Goal: Information Seeking & Learning: Learn about a topic

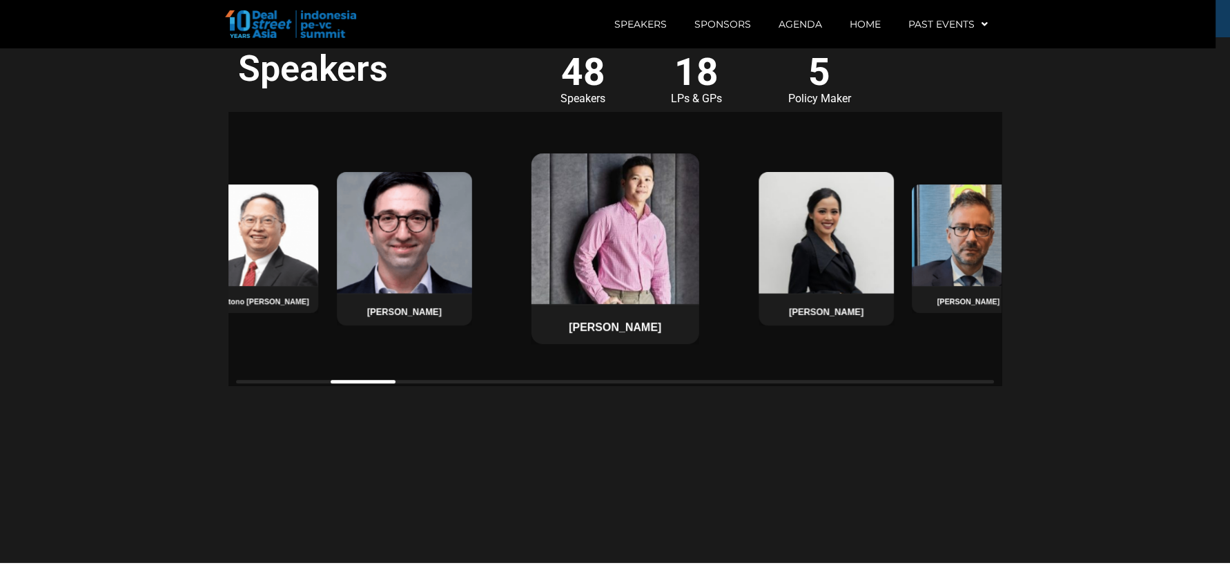
scroll to position [1069, 0]
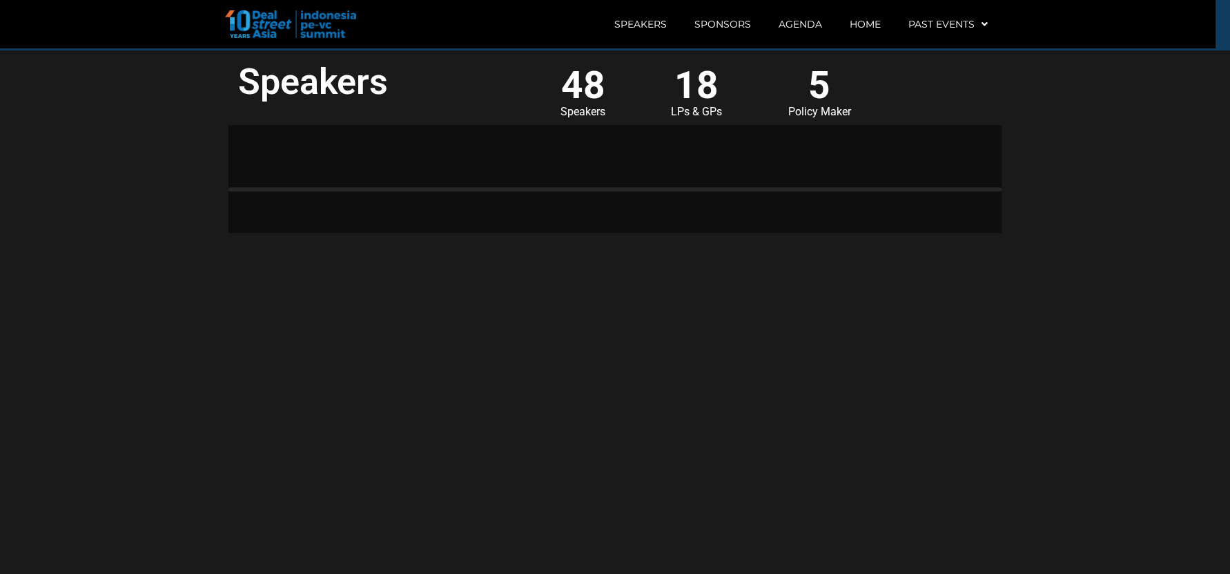
scroll to position [1069, 0]
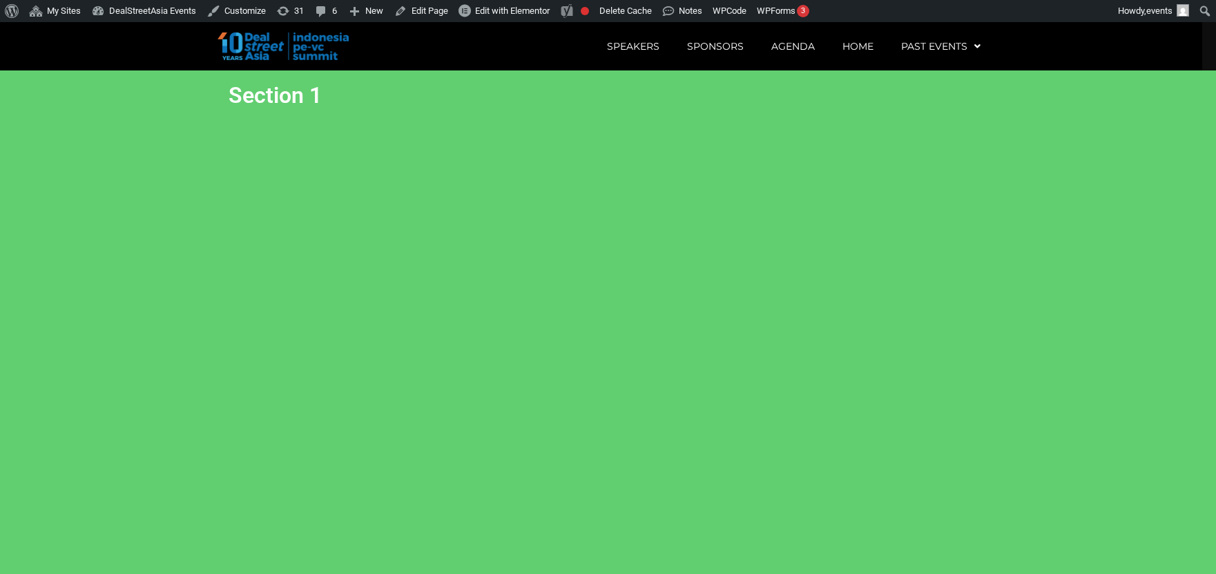
scroll to position [22, 0]
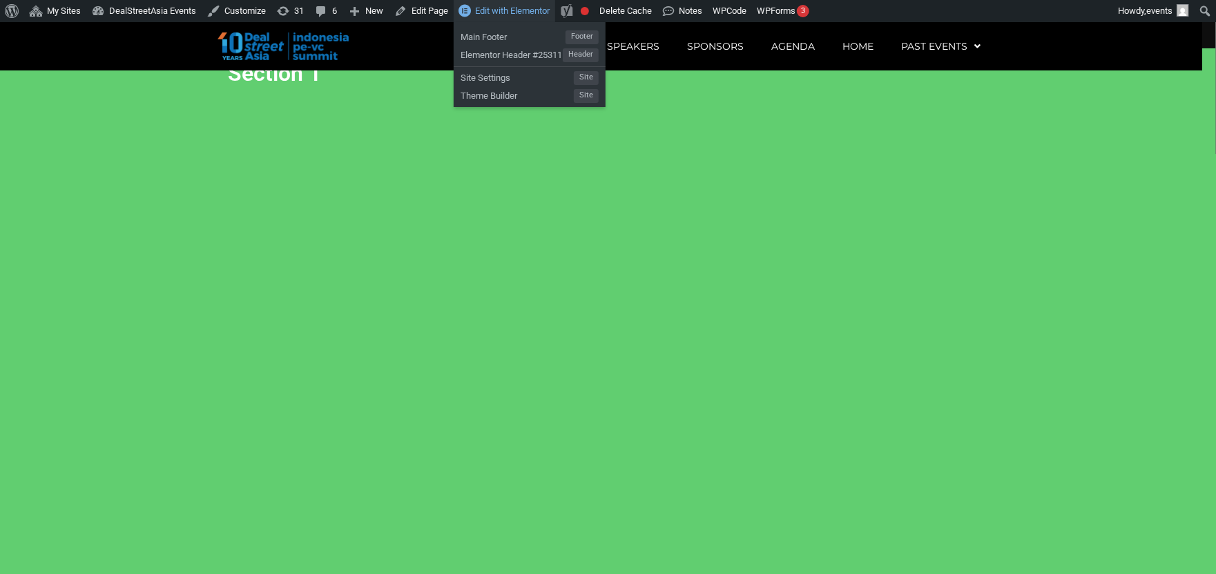
click at [498, 6] on span "Edit with Elementor" at bounding box center [512, 11] width 75 height 10
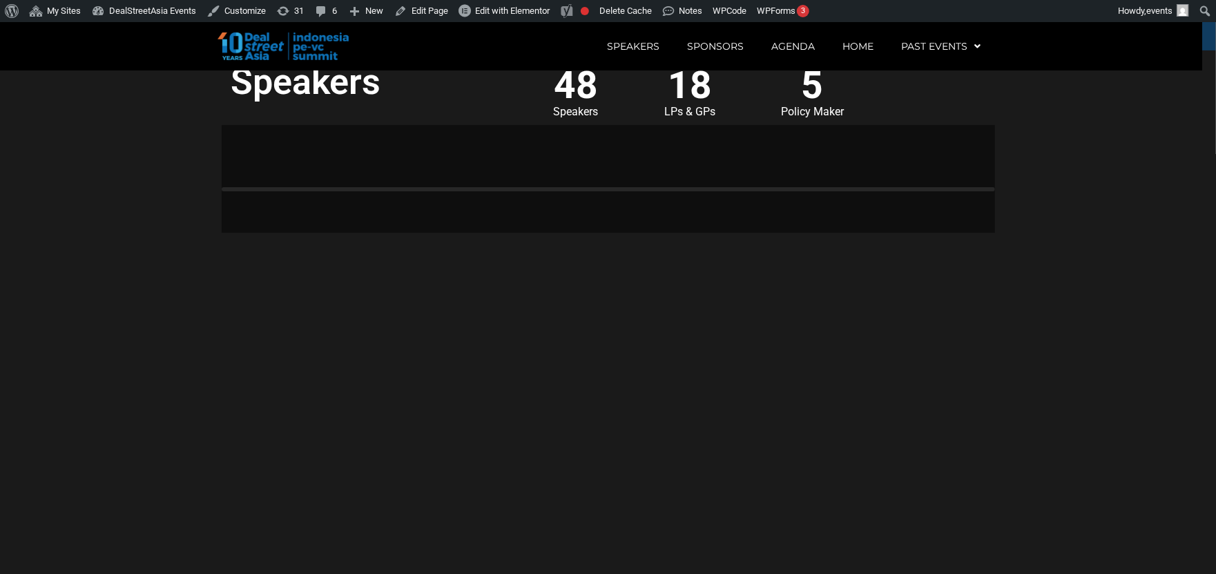
scroll to position [1069, 0]
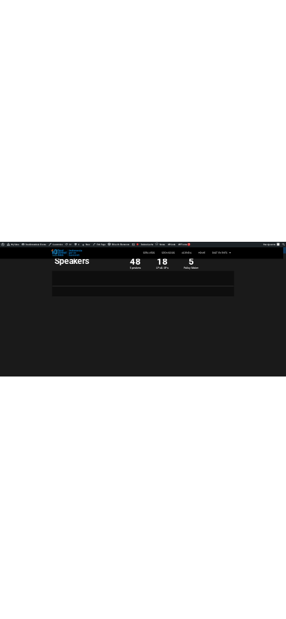
scroll to position [1069, 0]
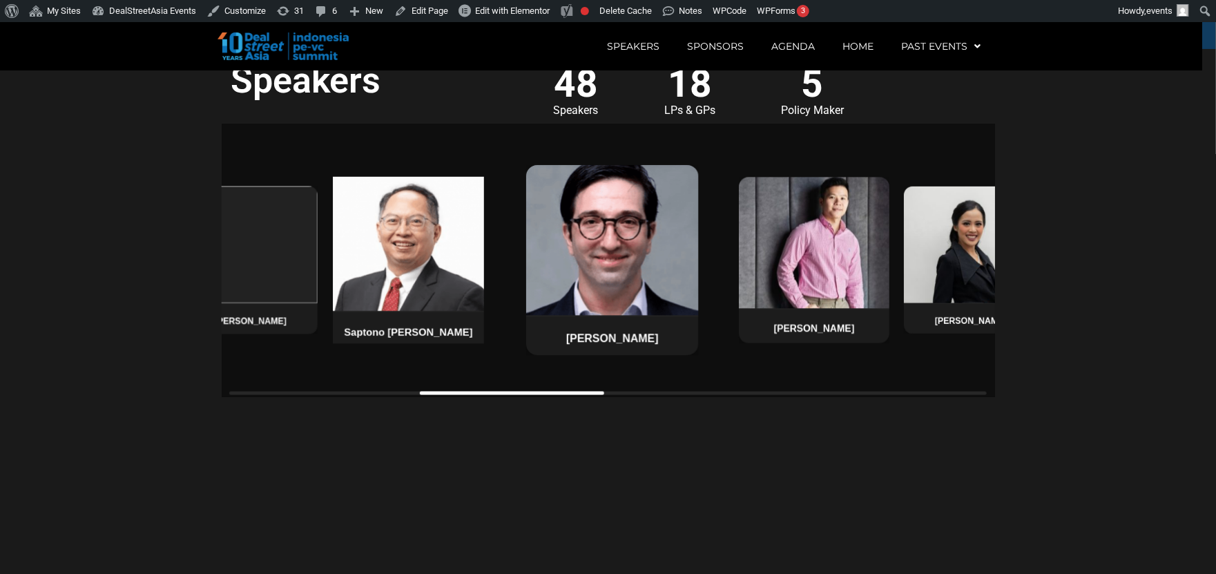
drag, startPoint x: 440, startPoint y: 337, endPoint x: 609, endPoint y: 344, distance: 169.3
click at [487, 344] on div "Saptono [PERSON_NAME]" at bounding box center [408, 260] width 159 height 175
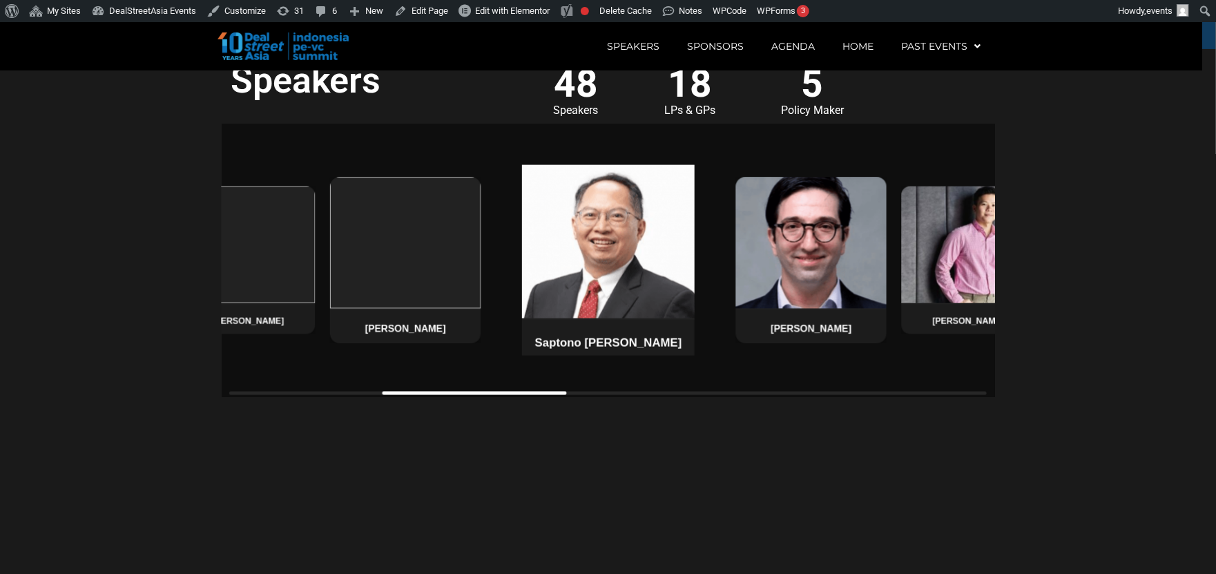
drag, startPoint x: 609, startPoint y: 344, endPoint x: 719, endPoint y: 356, distance: 111.1
click at [699, 356] on div "Saptono [PERSON_NAME]" at bounding box center [608, 260] width 182 height 200
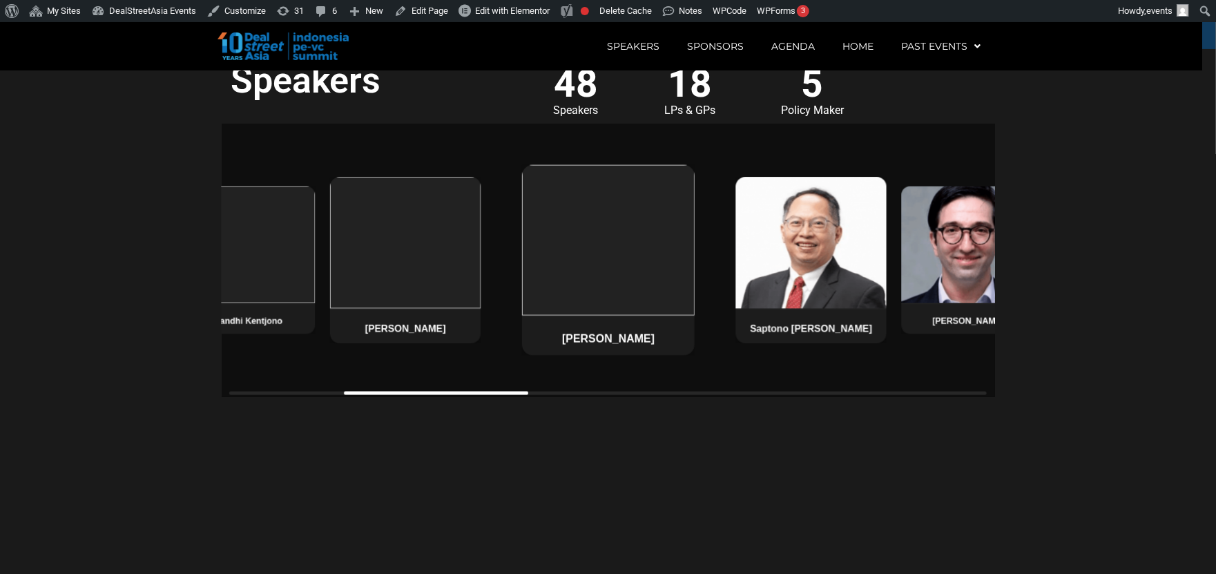
drag, startPoint x: 583, startPoint y: 351, endPoint x: 734, endPoint y: 347, distance: 151.3
click at [695, 347] on div "Philippe Micone Handhi Kentjono Pradita Astarina Ali Fancy Saptono Adi Junarso …" at bounding box center [307, 260] width 773 height 191
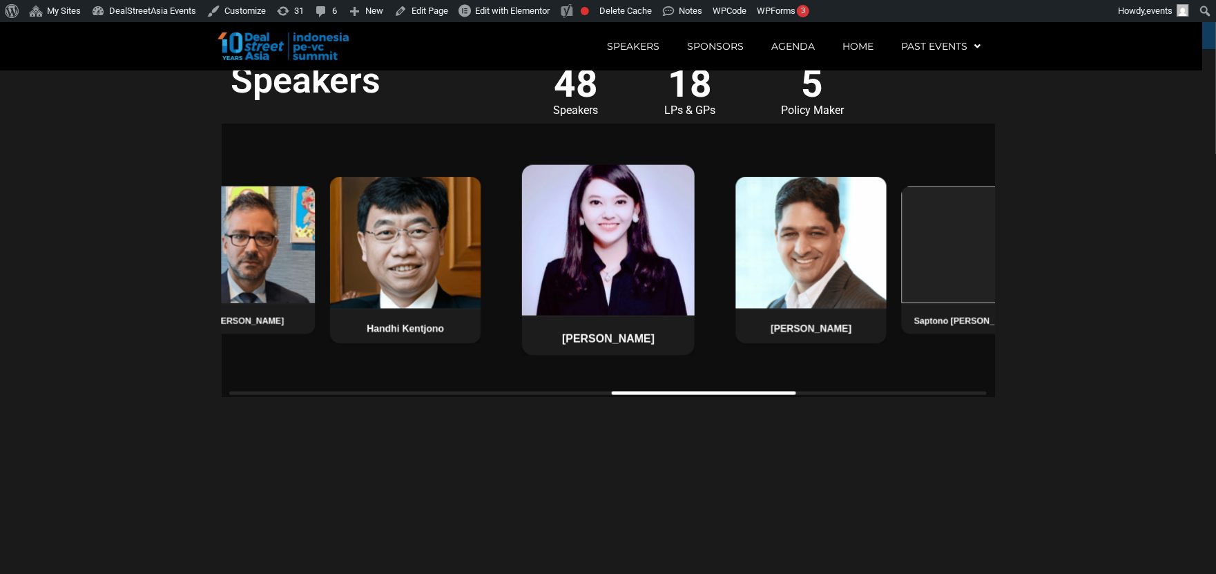
drag, startPoint x: 734, startPoint y: 347, endPoint x: 844, endPoint y: 363, distance: 111.5
click at [844, 363] on div "Philippe Micone Handhi Kentjono Pradita Astarina Ali Fancy Saptono Adi Junarso …" at bounding box center [608, 260] width 773 height 273
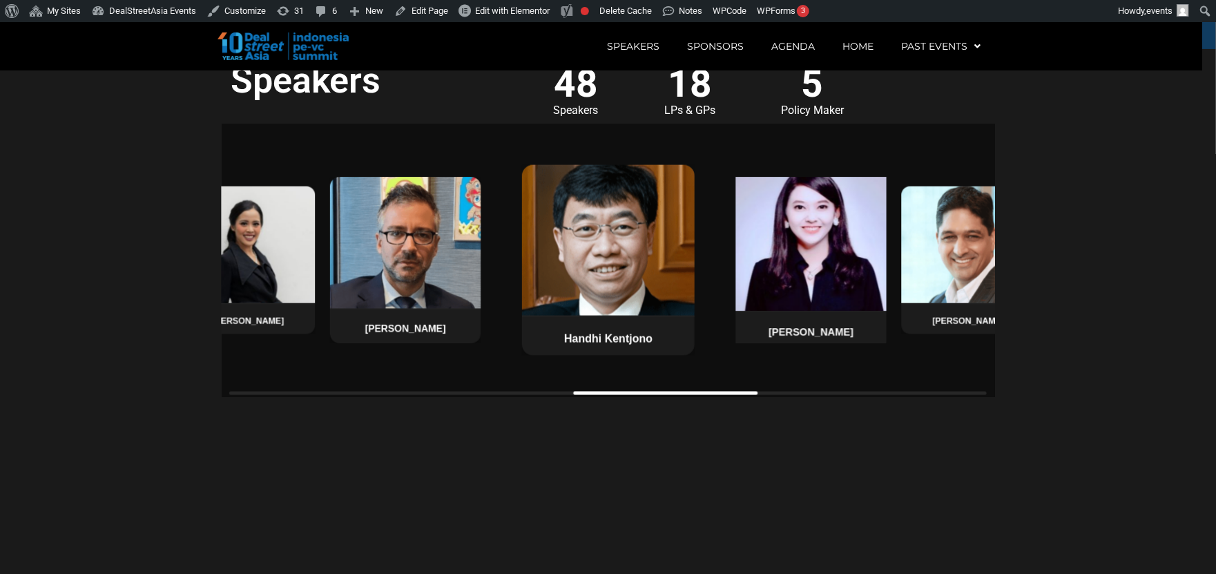
drag, startPoint x: 844, startPoint y: 363, endPoint x: 936, endPoint y: 358, distance: 91.9
click at [890, 348] on div "[PERSON_NAME]" at bounding box center [811, 332] width 158 height 31
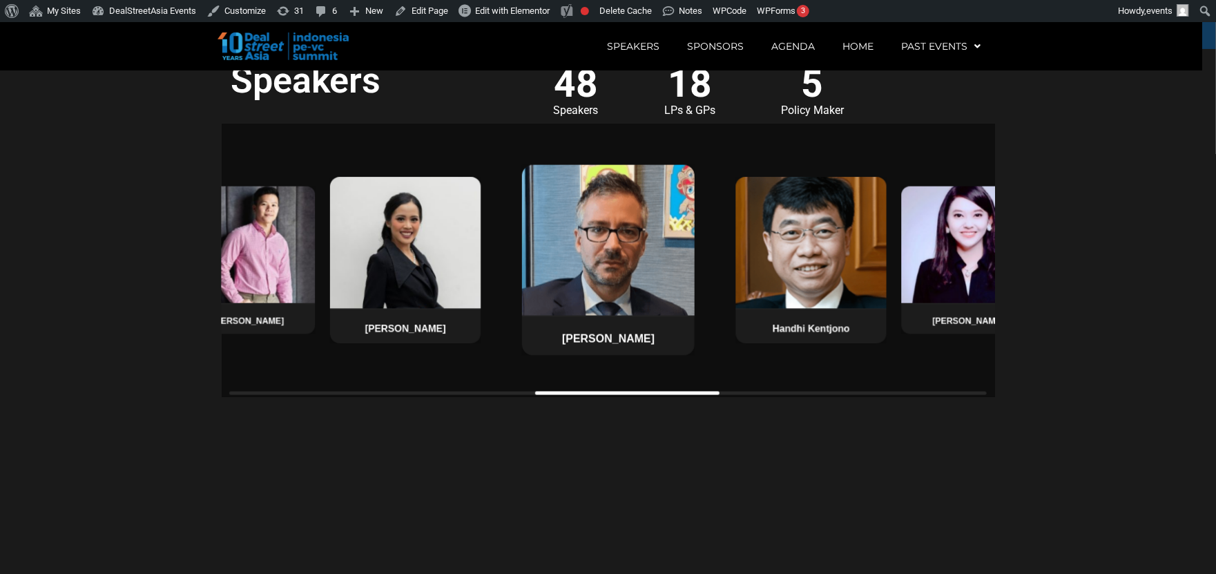
drag, startPoint x: 936, startPoint y: 358, endPoint x: 1021, endPoint y: 360, distance: 84.3
click at [1021, 360] on section "Speakers 48 Speakers 18 LPs & GPs 5 Policy Maker Philippe Micone Handhi Kentjon…" at bounding box center [608, 311] width 1216 height 525
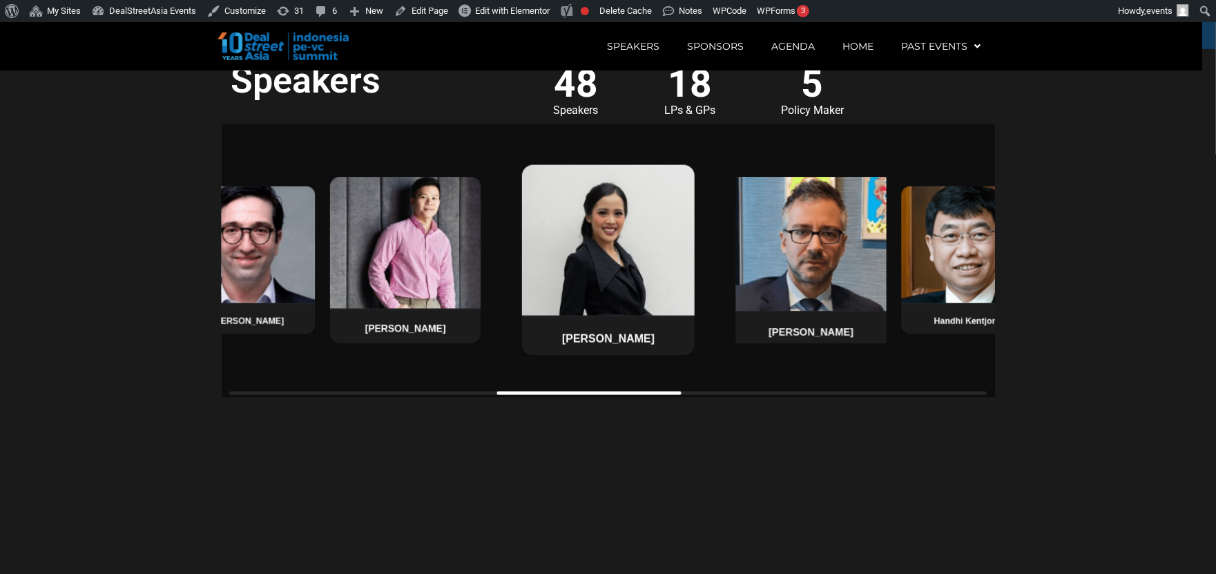
drag, startPoint x: 769, startPoint y: 356, endPoint x: 846, endPoint y: 356, distance: 77.3
click at [846, 348] on div "[PERSON_NAME]" at bounding box center [811, 332] width 158 height 31
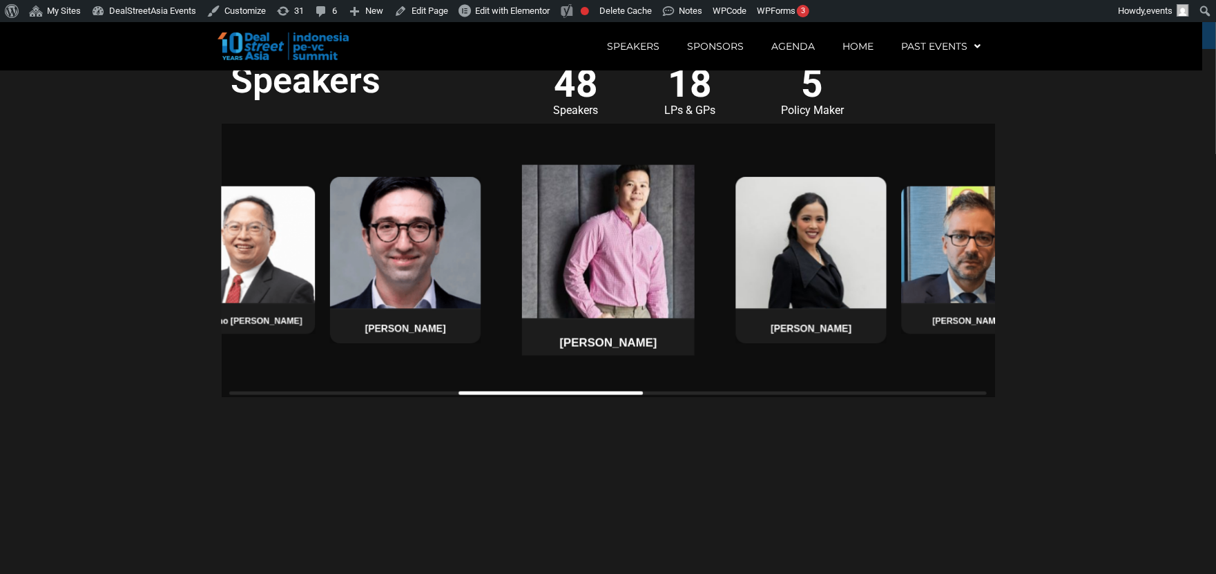
drag, startPoint x: 676, startPoint y: 364, endPoint x: 753, endPoint y: 360, distance: 76.7
click at [688, 349] on h4 "[PERSON_NAME]" at bounding box center [608, 343] width 160 height 14
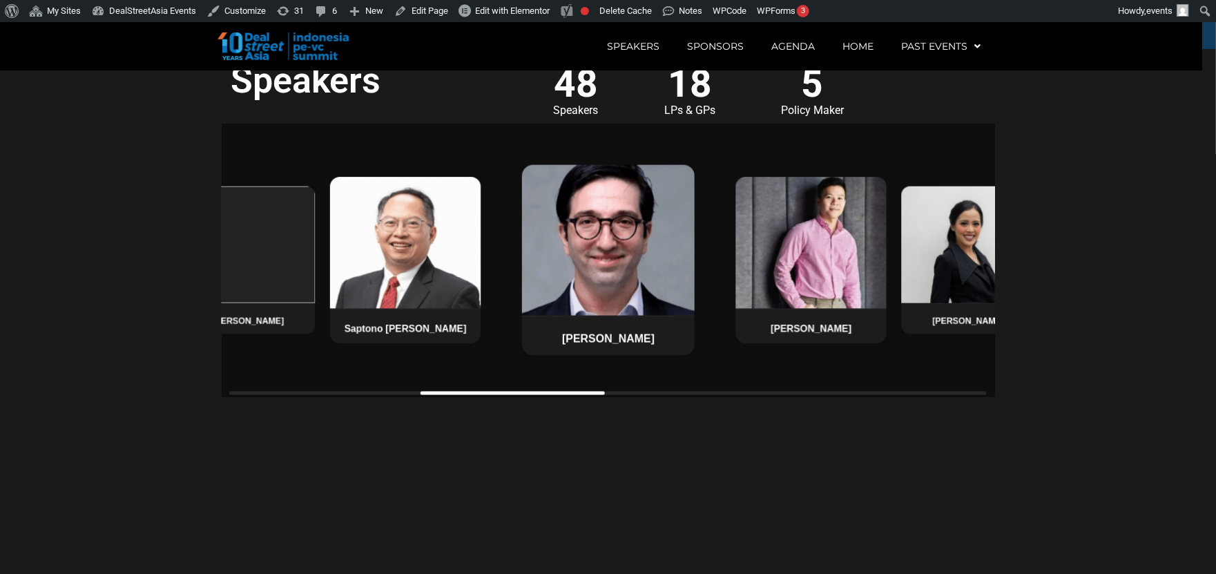
drag, startPoint x: 654, startPoint y: 379, endPoint x: 735, endPoint y: 384, distance: 80.9
click at [735, 384] on div "Philippe Micone Handhi Kentjono Pradita Astarina Ali Fancy Saptono Adi Junarso …" at bounding box center [608, 260] width 773 height 273
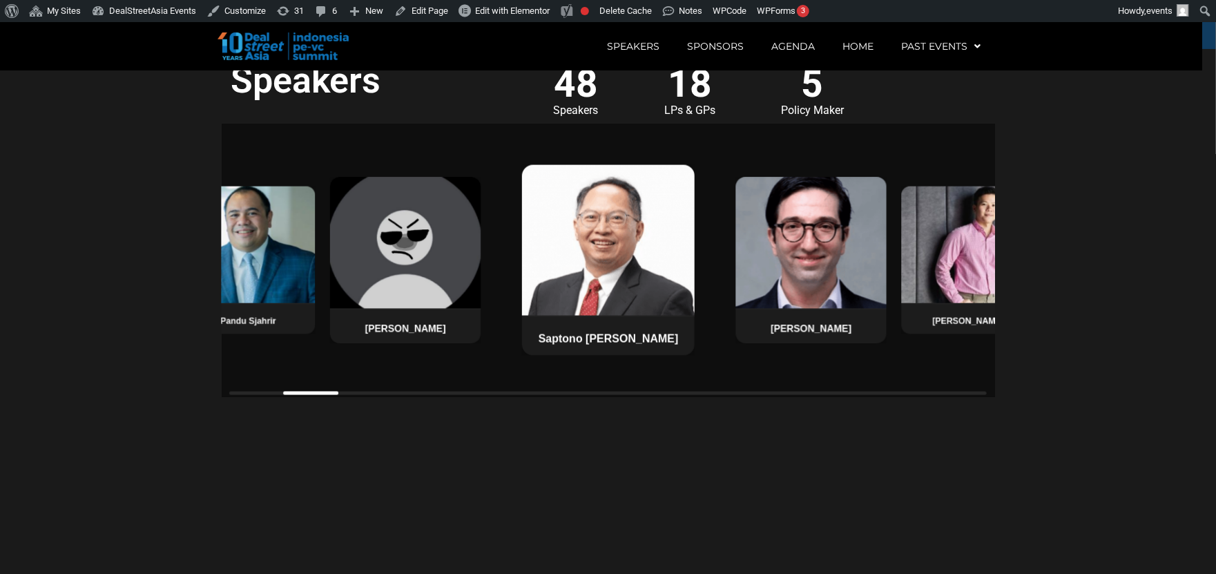
drag, startPoint x: 619, startPoint y: 392, endPoint x: 733, endPoint y: 396, distance: 114.0
click at [733, 396] on div "Helen Wong Patrick Walujo Pandu Sjahrir Patrick Yip Saptono Adi Junarso Justin …" at bounding box center [608, 260] width 773 height 273
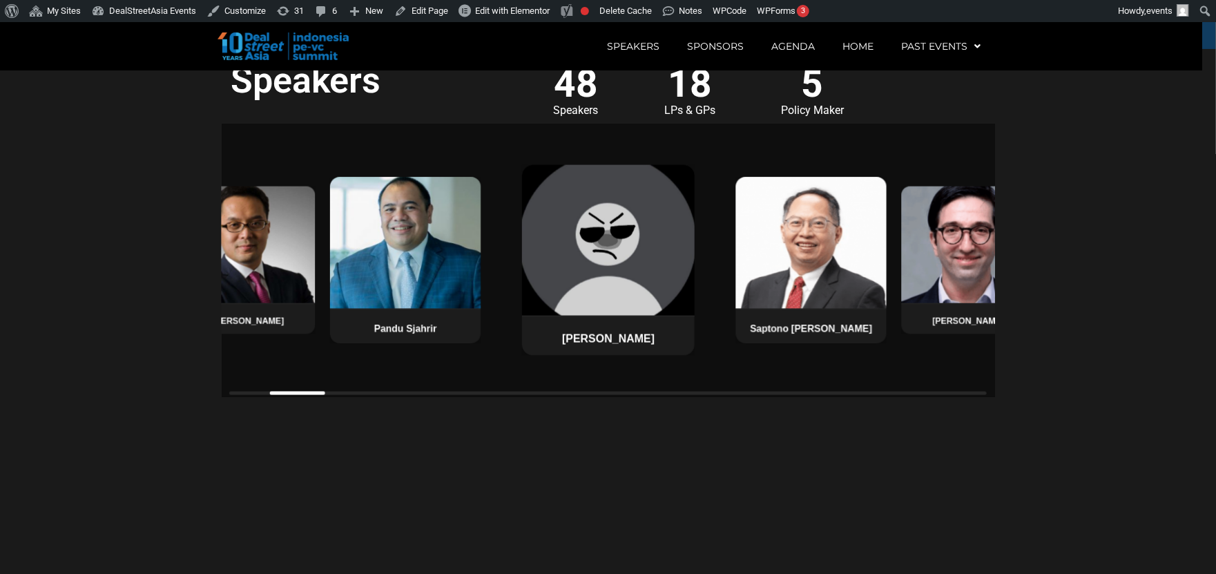
drag, startPoint x: 733, startPoint y: 396, endPoint x: 780, endPoint y: 396, distance: 47.0
click at [780, 396] on div "Helen Wong Patrick Walujo Pandu Sjahrir Patrick Yip Saptono Adi Junarso Justin …" at bounding box center [608, 260] width 773 height 273
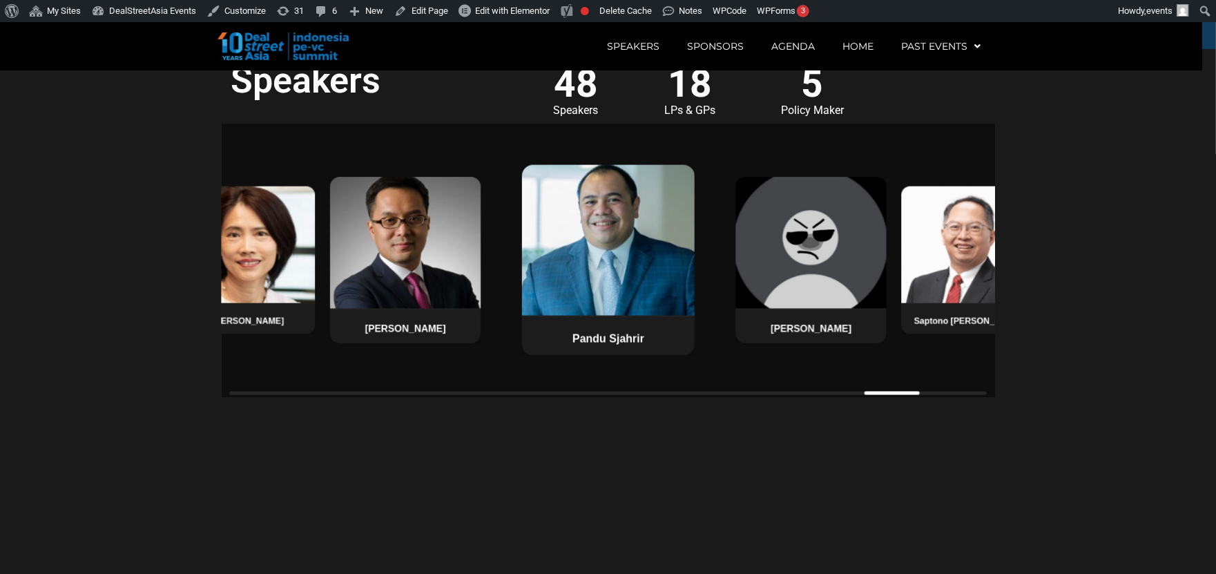
drag, startPoint x: 780, startPoint y: 396, endPoint x: 840, endPoint y: 403, distance: 59.8
click at [840, 397] on div "Helen Wong Patrick Walujo Pandu Sjahrir Patrick Yip Saptono Adi Junarso Justin …" at bounding box center [608, 260] width 773 height 273
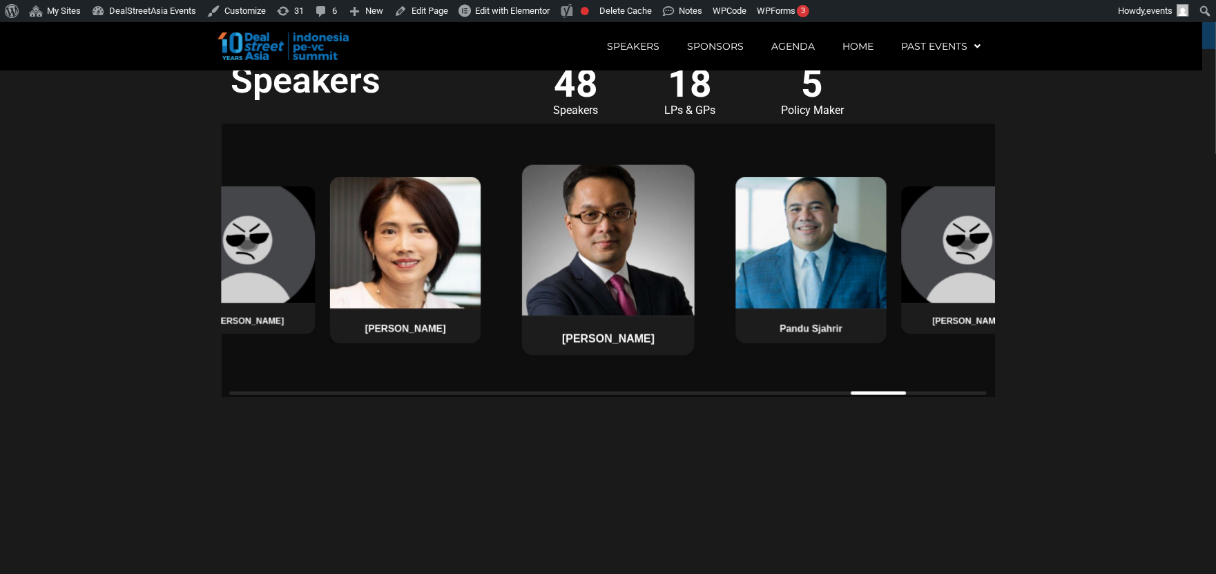
drag, startPoint x: 840, startPoint y: 403, endPoint x: 926, endPoint y: 397, distance: 86.5
click at [926, 397] on div "Helen Wong Patrick Walujo Pandu Sjahrir Patrick Yip Saptono Adi Junarso Justin …" at bounding box center [608, 260] width 773 height 273
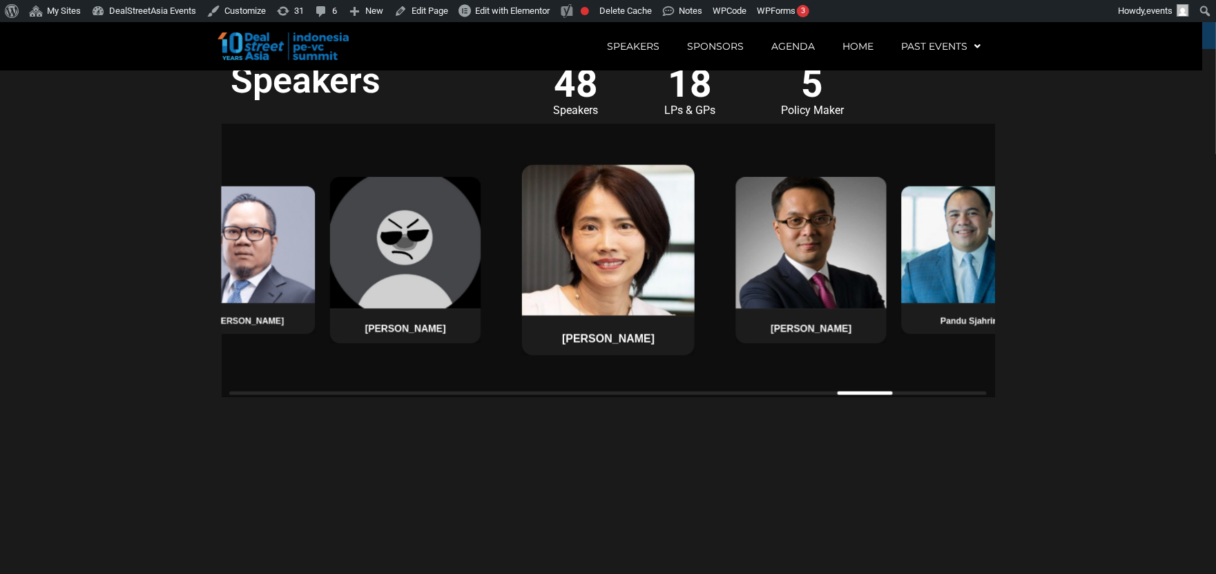
drag, startPoint x: 733, startPoint y: 387, endPoint x: 791, endPoint y: 382, distance: 58.3
click at [791, 382] on div "Helen Wong Patrick Walujo Pandu Sjahrir Patrick Yip Saptono Adi Junarso Justin …" at bounding box center [608, 260] width 773 height 273
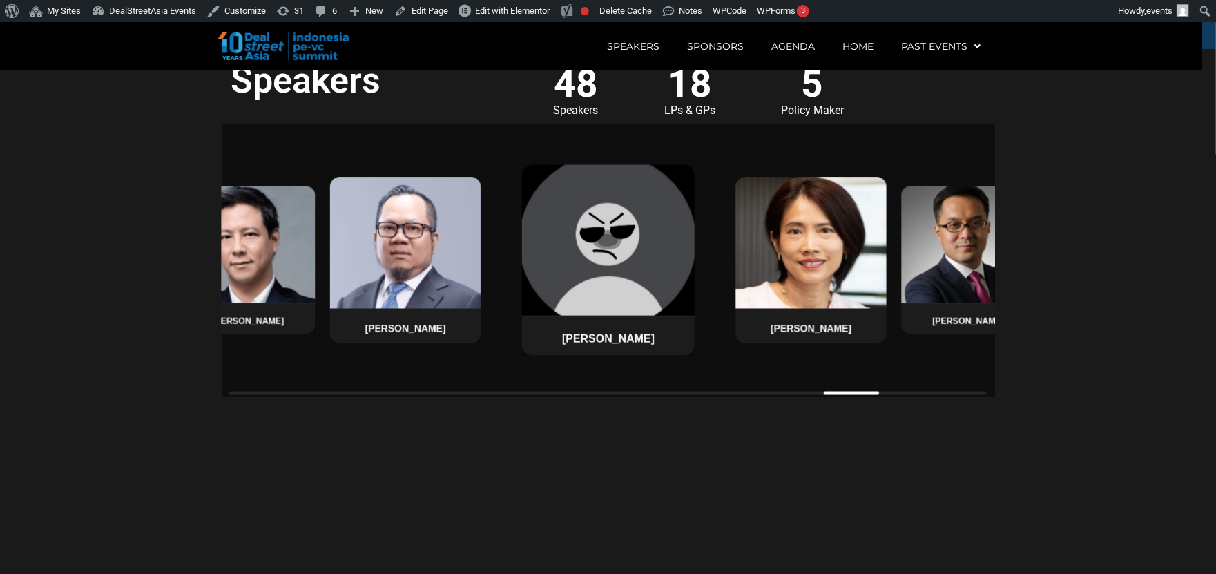
drag, startPoint x: 660, startPoint y: 378, endPoint x: 735, endPoint y: 382, distance: 75.3
click at [735, 382] on div "Helen Wong Patrick Walujo Pandu Sjahrir Patrick Yip Saptono Adi Junarso Justin …" at bounding box center [608, 260] width 773 height 273
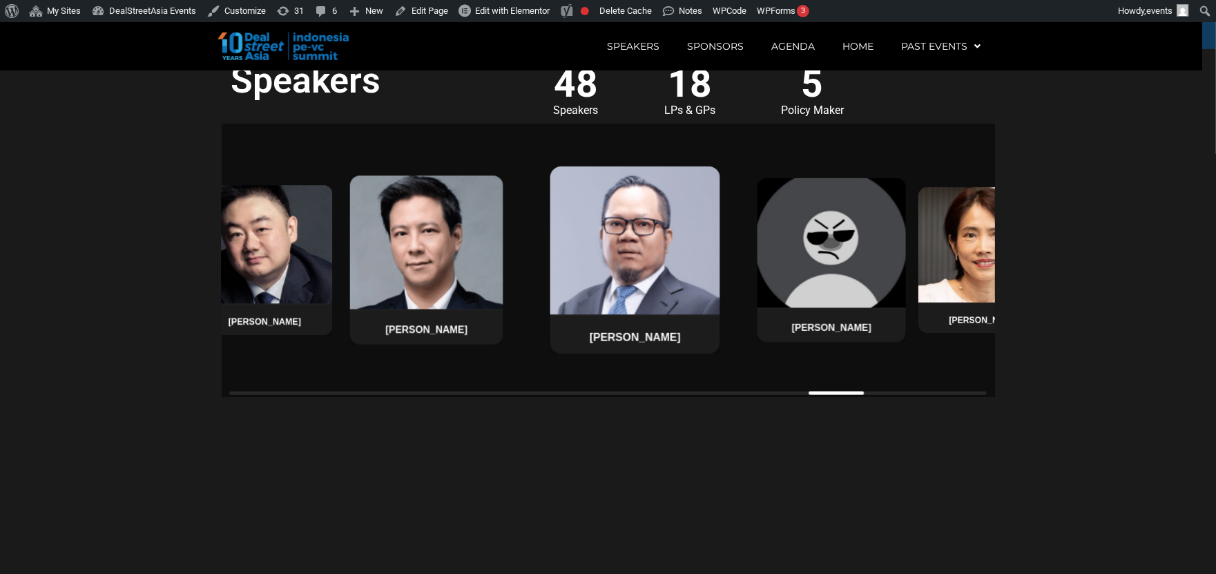
drag, startPoint x: 640, startPoint y: 394, endPoint x: 725, endPoint y: 393, distance: 84.9
click at [725, 393] on div "Helen Wong Patrick Walujo Pandu Sjahrir Patrick Yip Saptono Adi Junarso Justin …" at bounding box center [608, 260] width 773 height 273
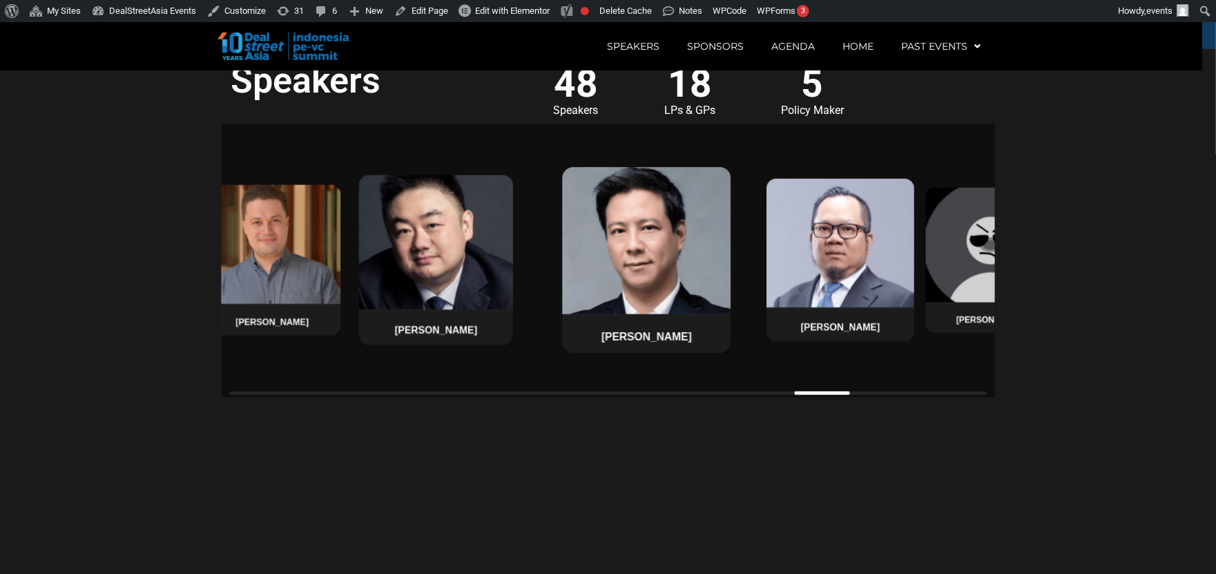
drag, startPoint x: 661, startPoint y: 398, endPoint x: 804, endPoint y: 416, distance: 143.3
click at [804, 397] on div "Helen Wong Patrick Walujo Pandu Sjahrir Patrick Yip Saptono Adi Junarso Justin …" at bounding box center [608, 260] width 773 height 273
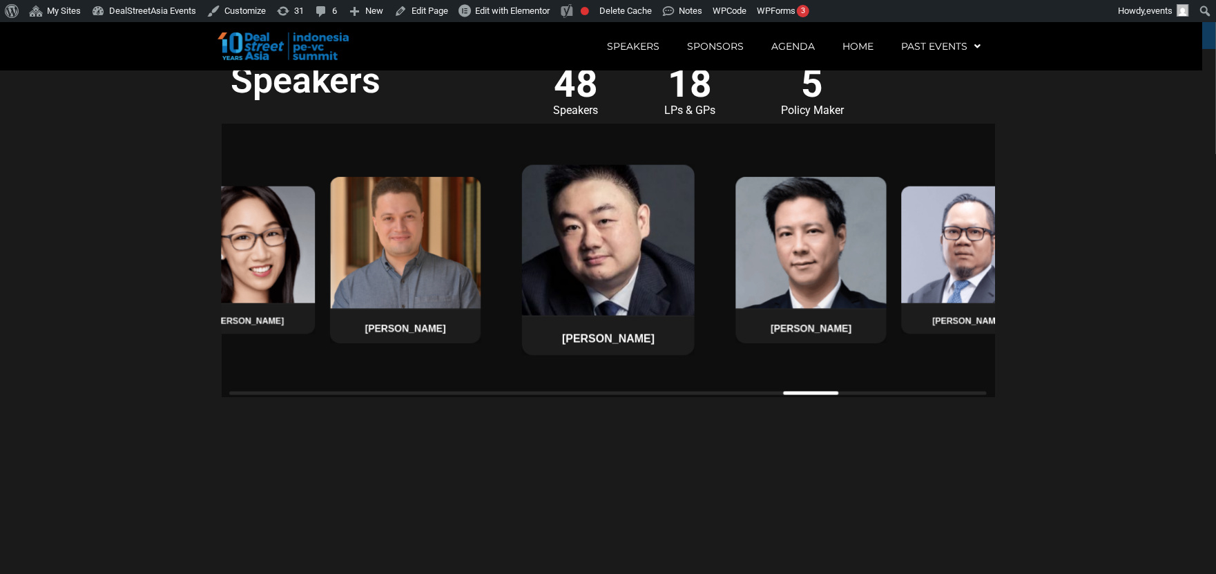
drag, startPoint x: 804, startPoint y: 416, endPoint x: 947, endPoint y: 416, distance: 143.6
click at [838, 395] on div at bounding box center [810, 393] width 55 height 3
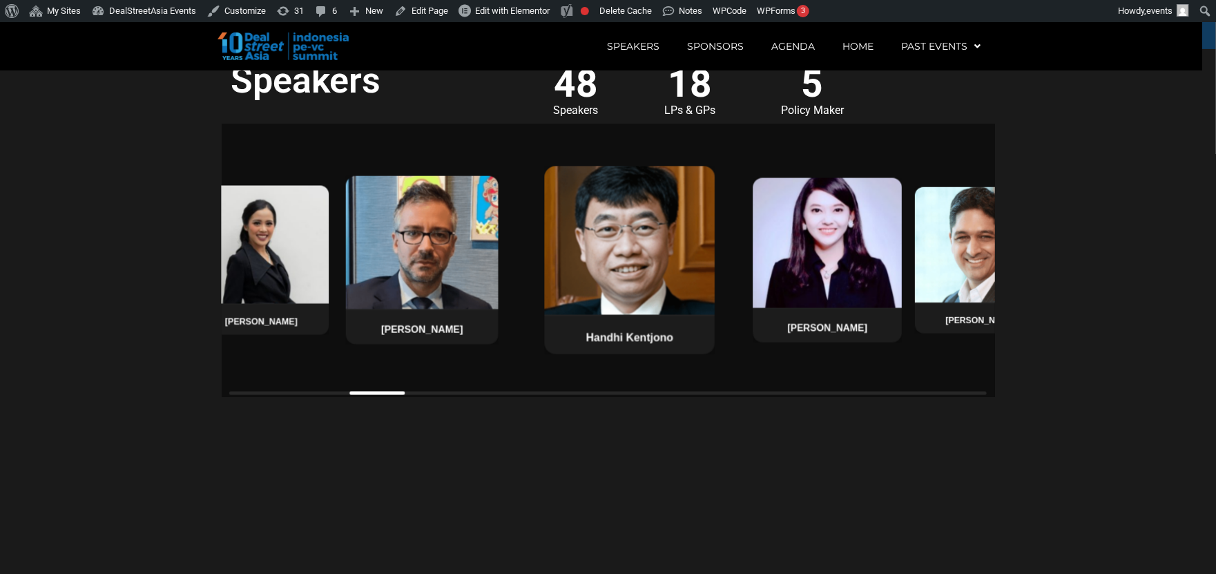
drag, startPoint x: 947, startPoint y: 416, endPoint x: 559, endPoint y: 418, distance: 387.4
click at [559, 397] on div "Helen Wong Patrick Walujo Pandu Sjahrir Patrick Yip Saptono Adi Junarso Justin …" at bounding box center [608, 260] width 773 height 273
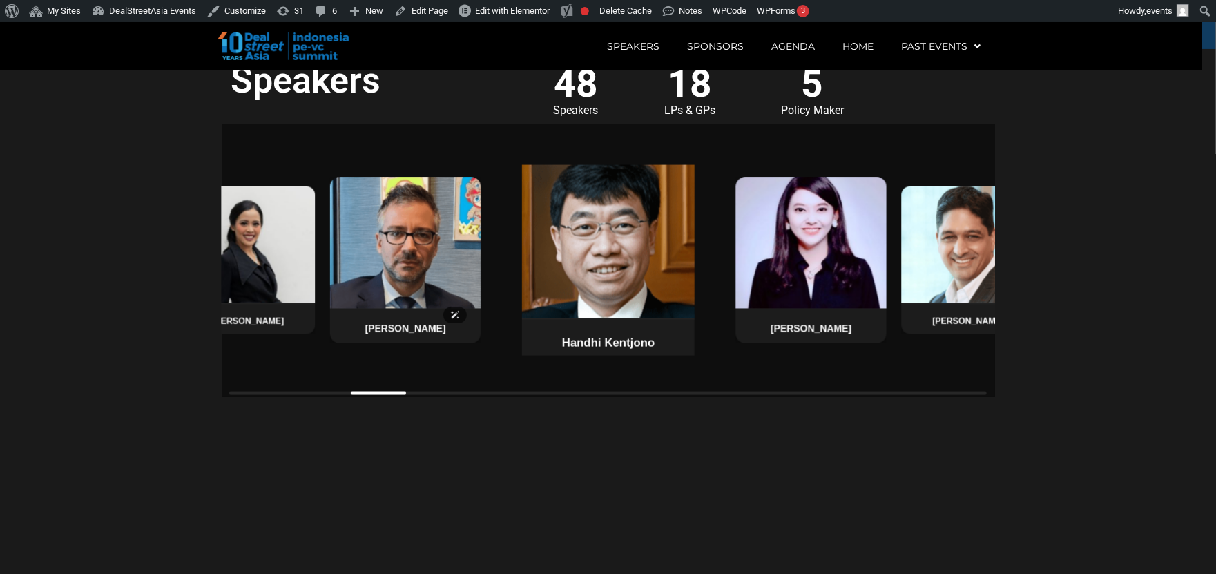
drag, startPoint x: 462, startPoint y: 323, endPoint x: 568, endPoint y: 326, distance: 105.7
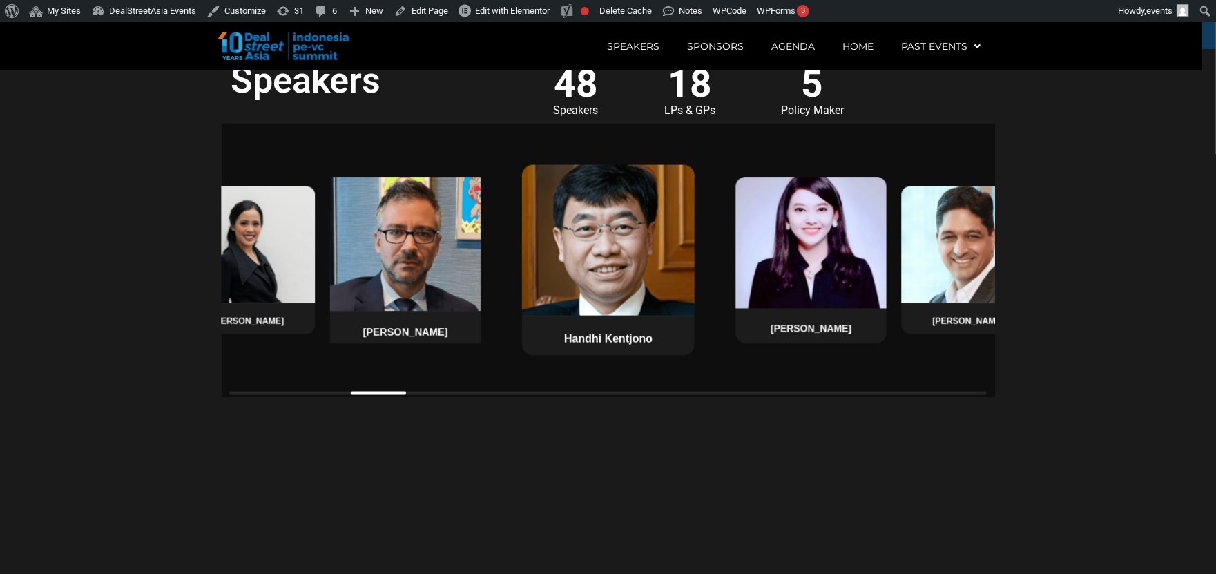
drag, startPoint x: 466, startPoint y: 346, endPoint x: 590, endPoint y: 363, distance: 124.7
click at [484, 348] on div "[PERSON_NAME]" at bounding box center [405, 332] width 158 height 31
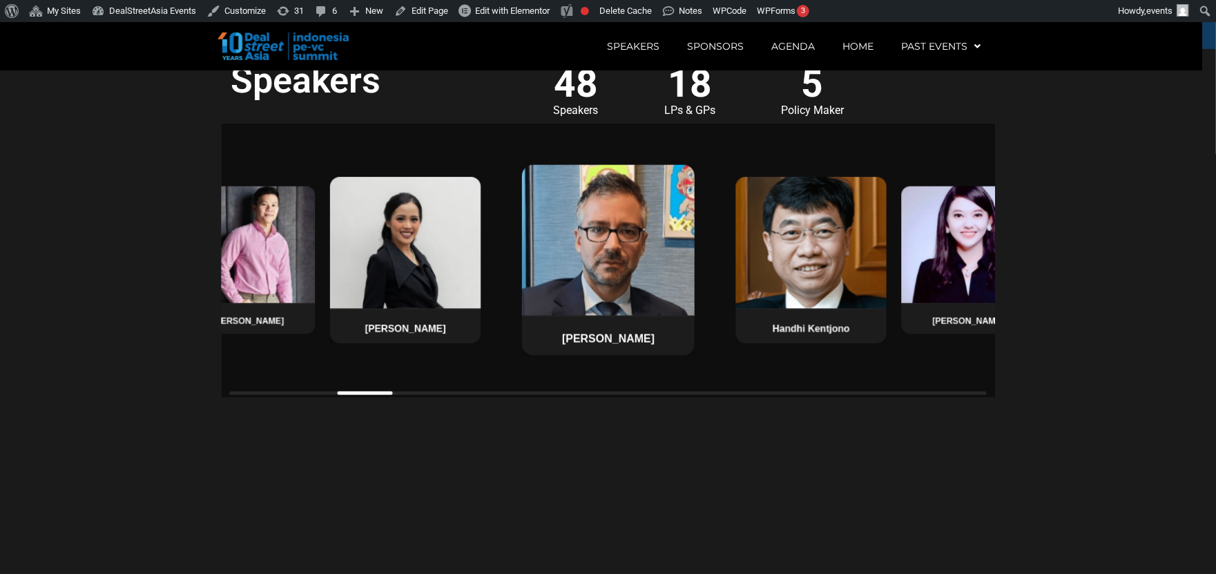
drag, startPoint x: 482, startPoint y: 354, endPoint x: 588, endPoint y: 353, distance: 105.7
click at [588, 353] on div "Helen Wong Patrick Walujo Pandu Sjahrir Patrick Yip Saptono Adi Junarso Justin …" at bounding box center [608, 260] width 773 height 273
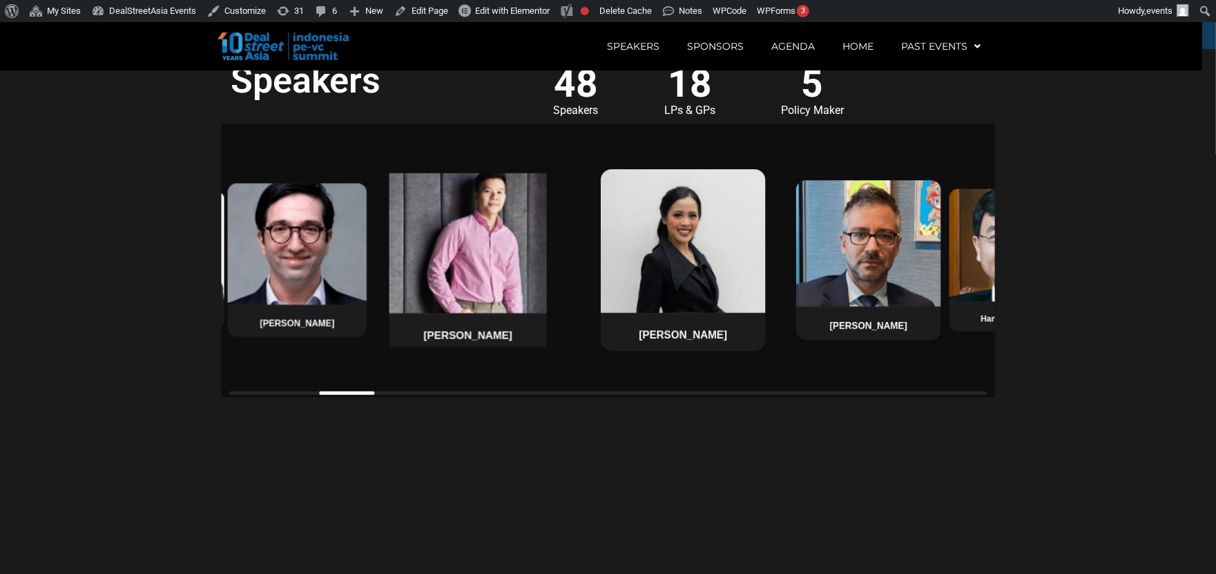
drag, startPoint x: 470, startPoint y: 349, endPoint x: 616, endPoint y: 356, distance: 146.5
click at [551, 351] on div "[PERSON_NAME]" at bounding box center [468, 335] width 166 height 32
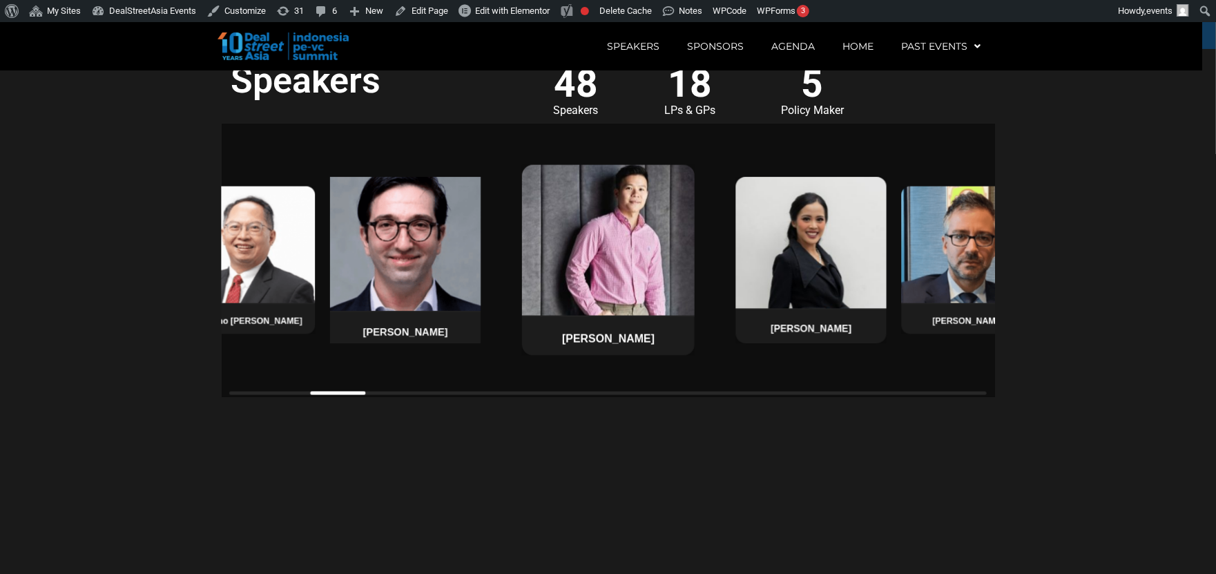
drag, startPoint x: 454, startPoint y: 351, endPoint x: 590, endPoint y: 360, distance: 135.6
click at [475, 338] on h4 "[PERSON_NAME]" at bounding box center [405, 332] width 139 height 12
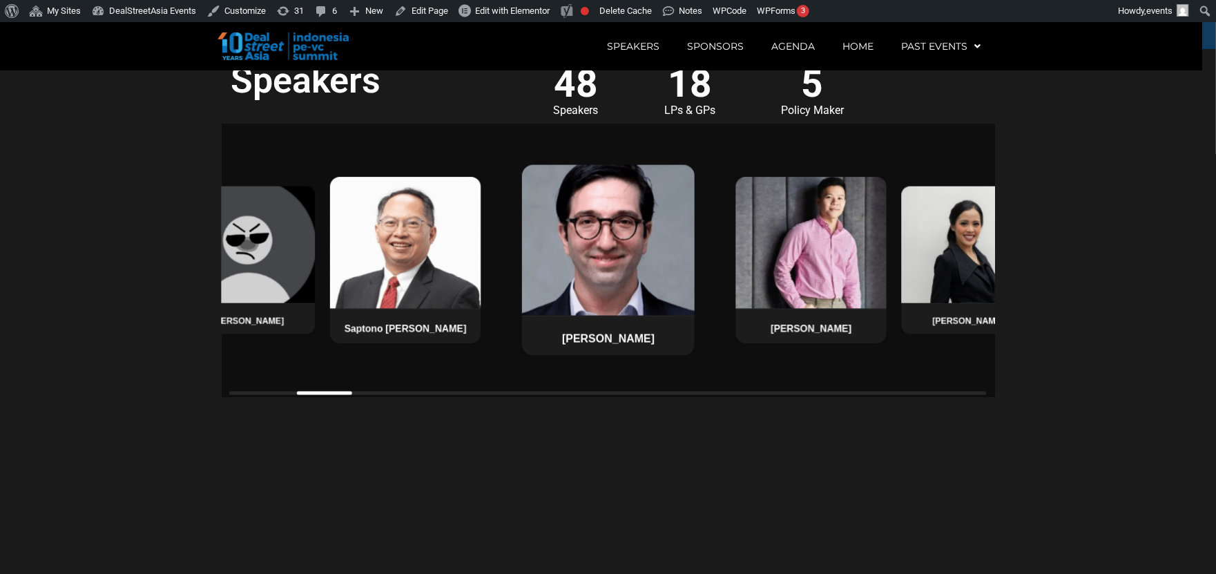
drag, startPoint x: 476, startPoint y: 360, endPoint x: 586, endPoint y: 364, distance: 109.9
click at [586, 364] on div "Helen Wong Patrick Walujo Pandu Sjahrir Patrick Yip Saptono Adi Junarso Justin …" at bounding box center [608, 260] width 773 height 273
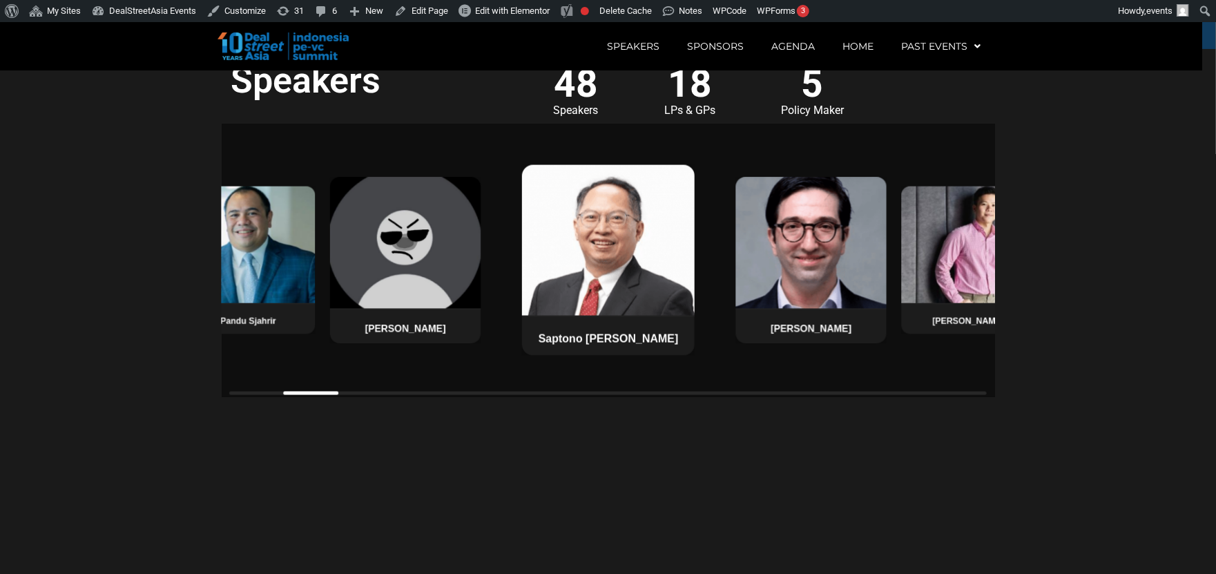
drag, startPoint x: 450, startPoint y: 359, endPoint x: 552, endPoint y: 356, distance: 101.6
click at [494, 356] on div "Helen Wong Patrick Walujo Pandu Sjahrir Patrick Yip Saptono Adi Junarso Justin …" at bounding box center [107, 260] width 773 height 191
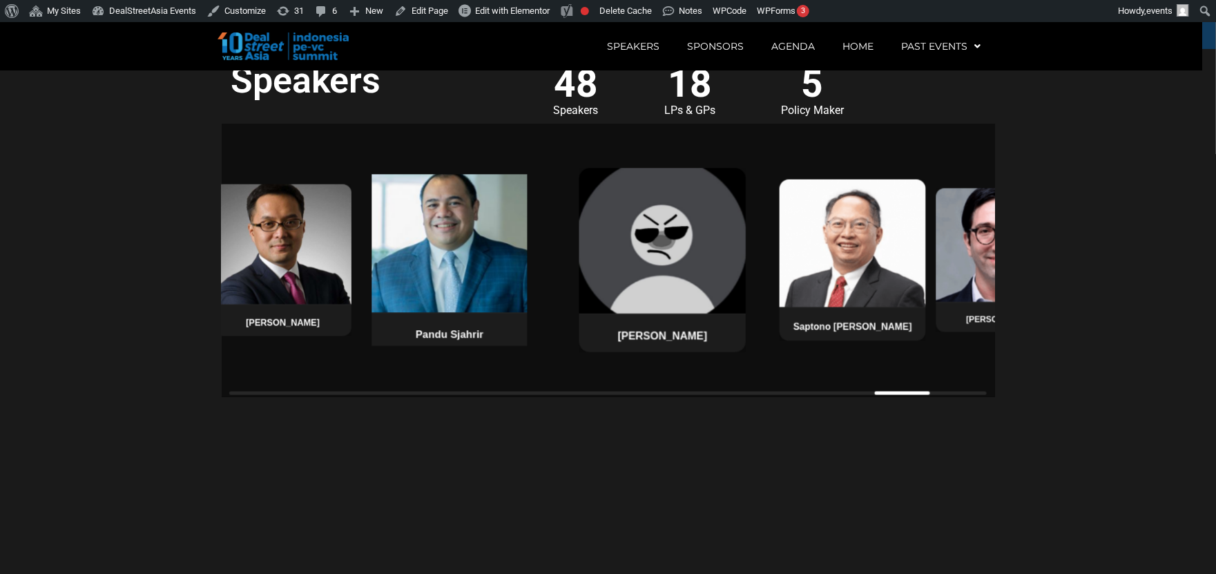
drag, startPoint x: 438, startPoint y: 363, endPoint x: 559, endPoint y: 371, distance: 121.1
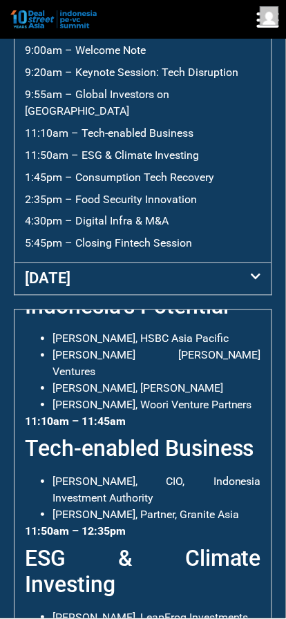
scroll to position [646, 0]
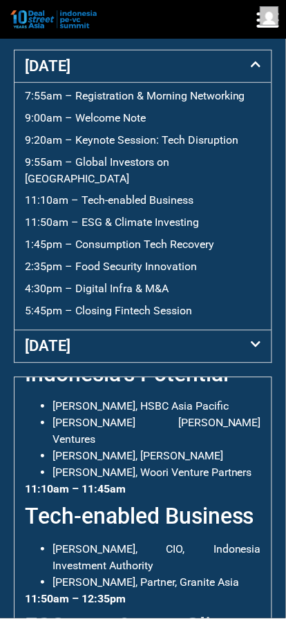
click at [191, 63] on div "[DATE]" at bounding box center [143, 66] width 257 height 32
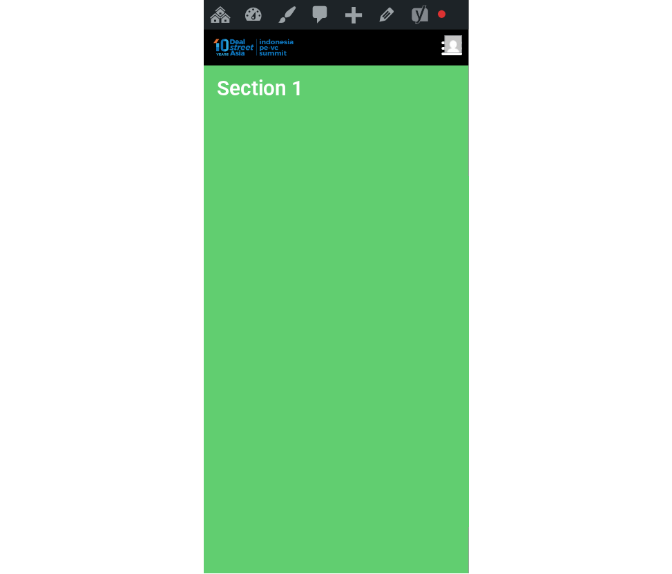
scroll to position [467, 0]
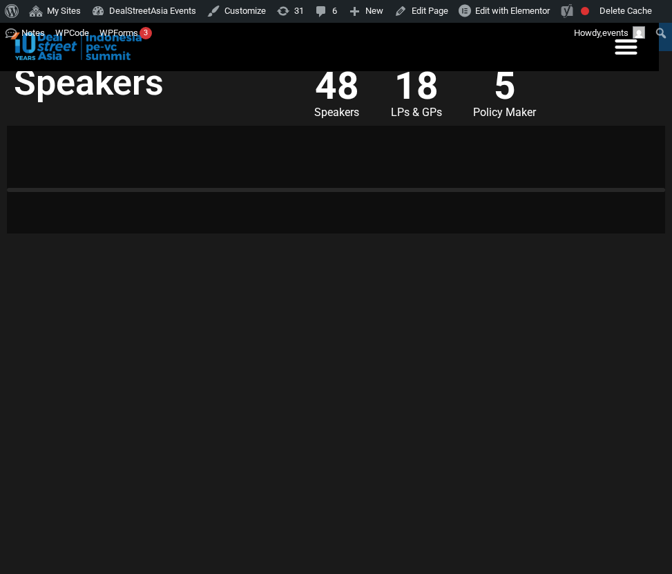
scroll to position [1069, 0]
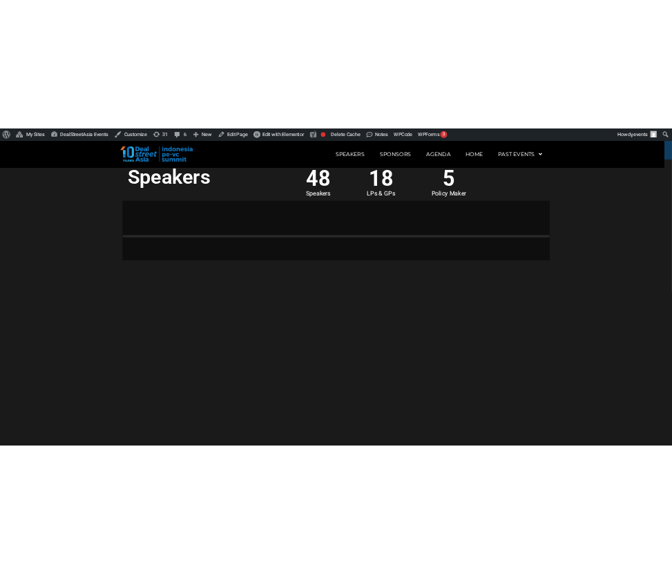
scroll to position [1069, 0]
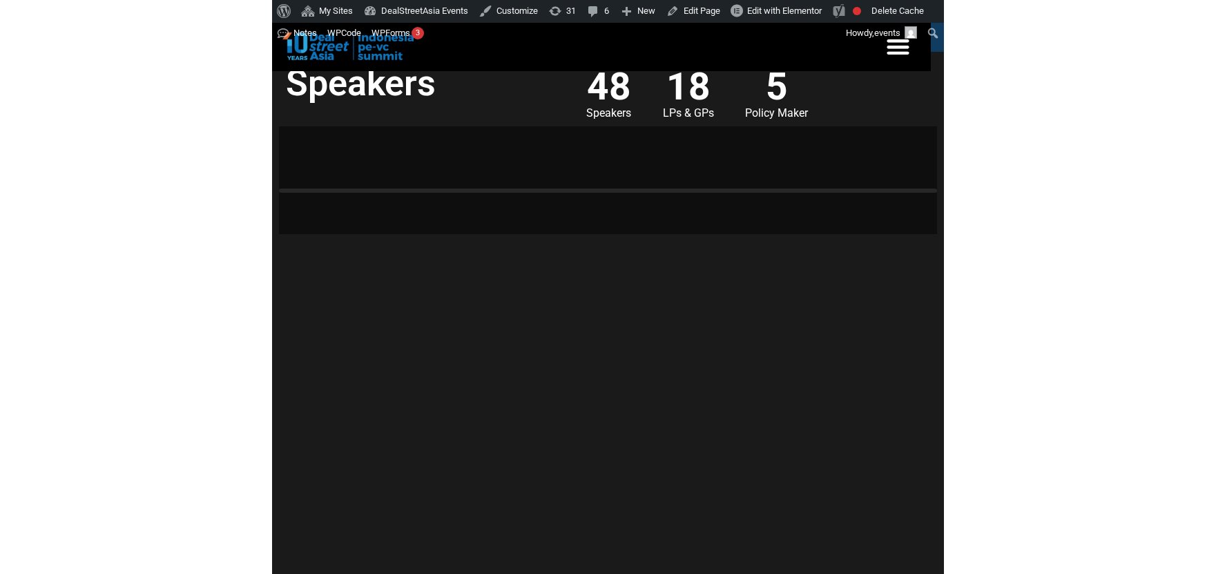
scroll to position [1069, 0]
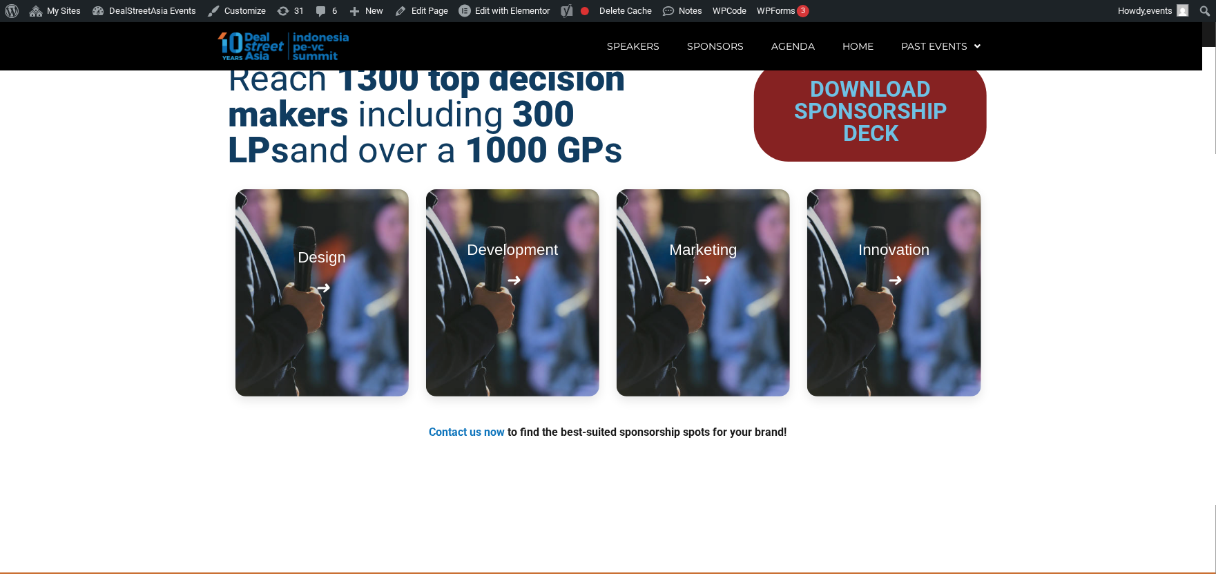
scroll to position [1595, 0]
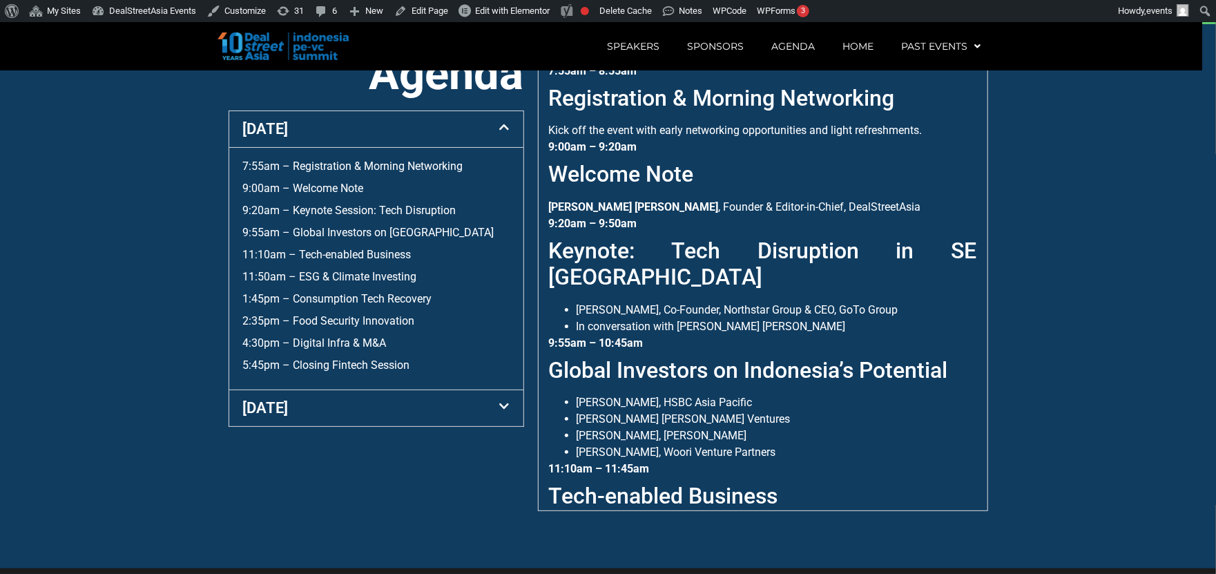
scroll to position [544, 0]
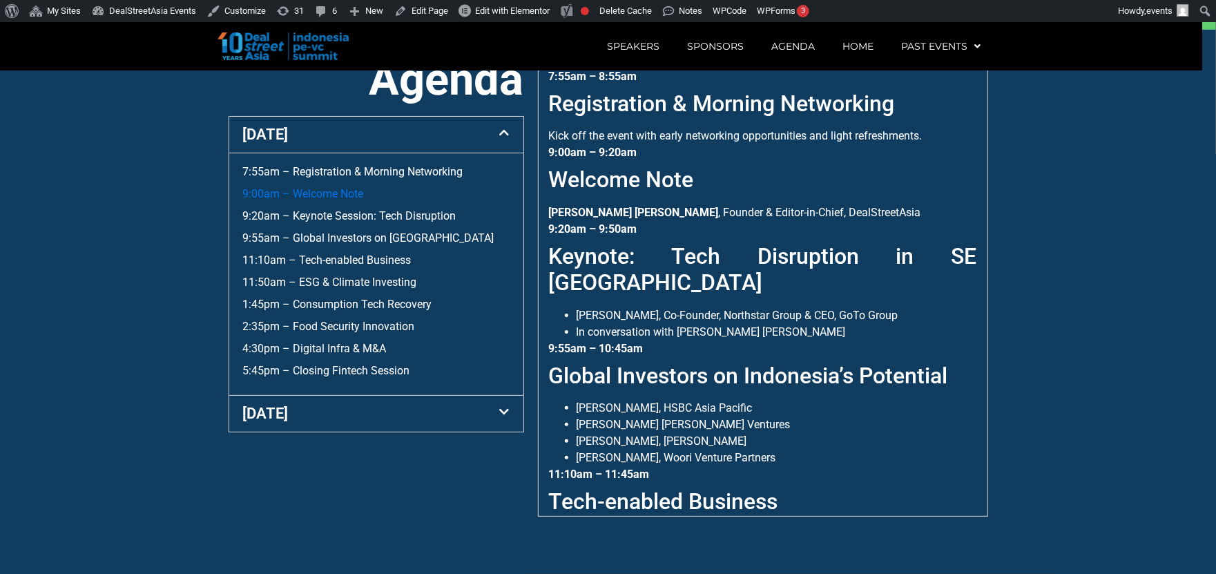
click at [340, 200] on link "9:00am – Welcome Note" at bounding box center [303, 193] width 121 height 13
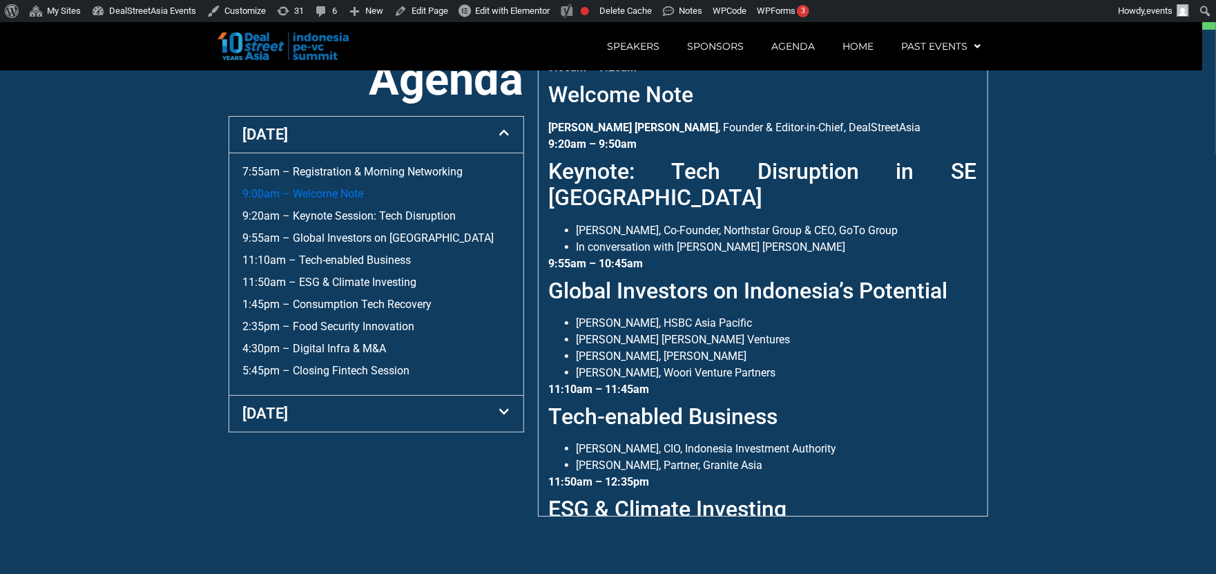
scroll to position [86, 0]
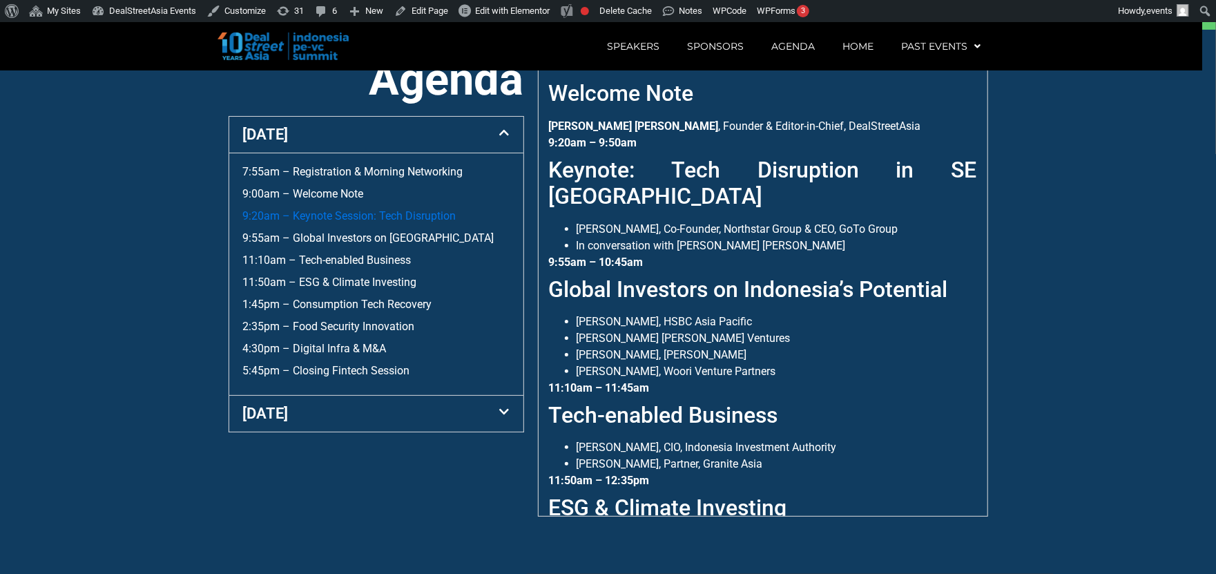
click at [343, 222] on link "9:20am – Keynote Session: Tech Disruption" at bounding box center [349, 215] width 213 height 13
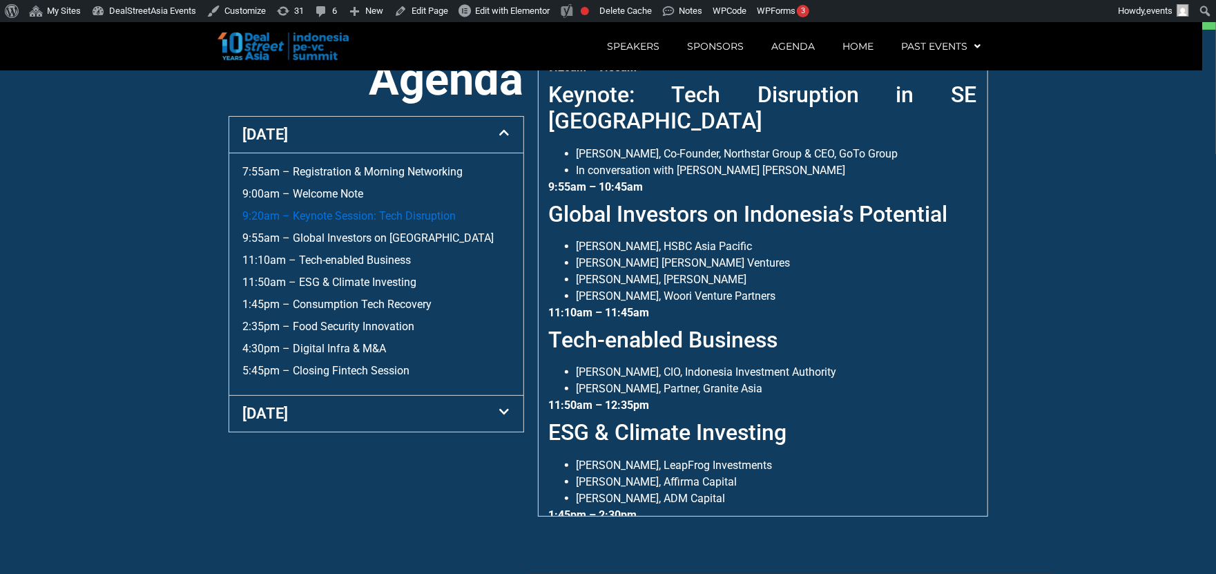
scroll to position [162, 0]
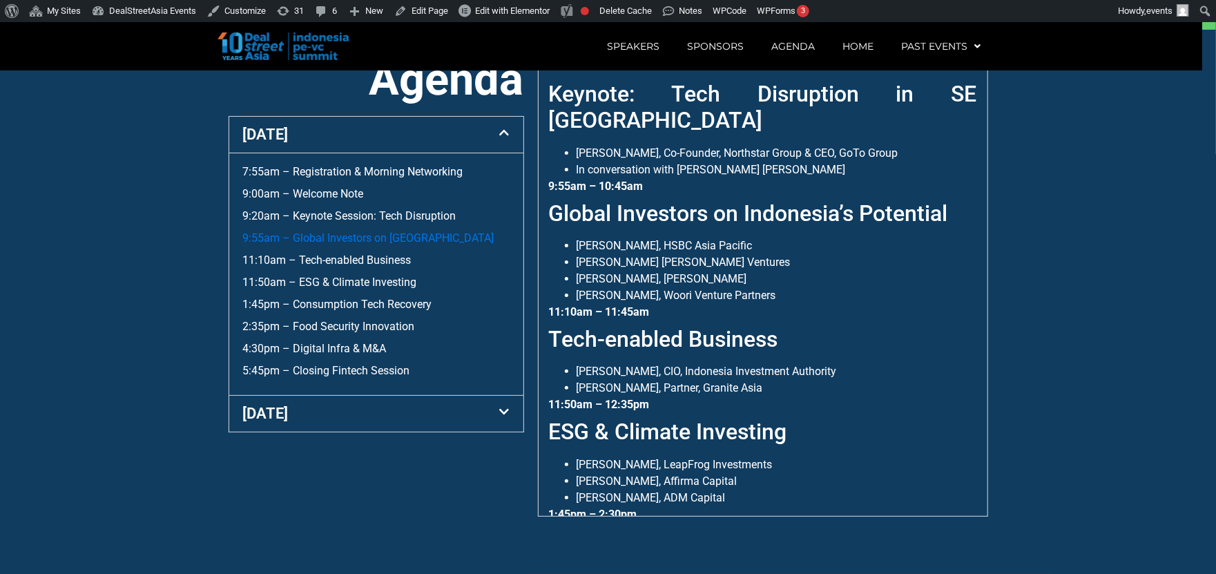
click at [341, 244] on link "9:55am – Global Investors on [GEOGRAPHIC_DATA]" at bounding box center [368, 237] width 251 height 13
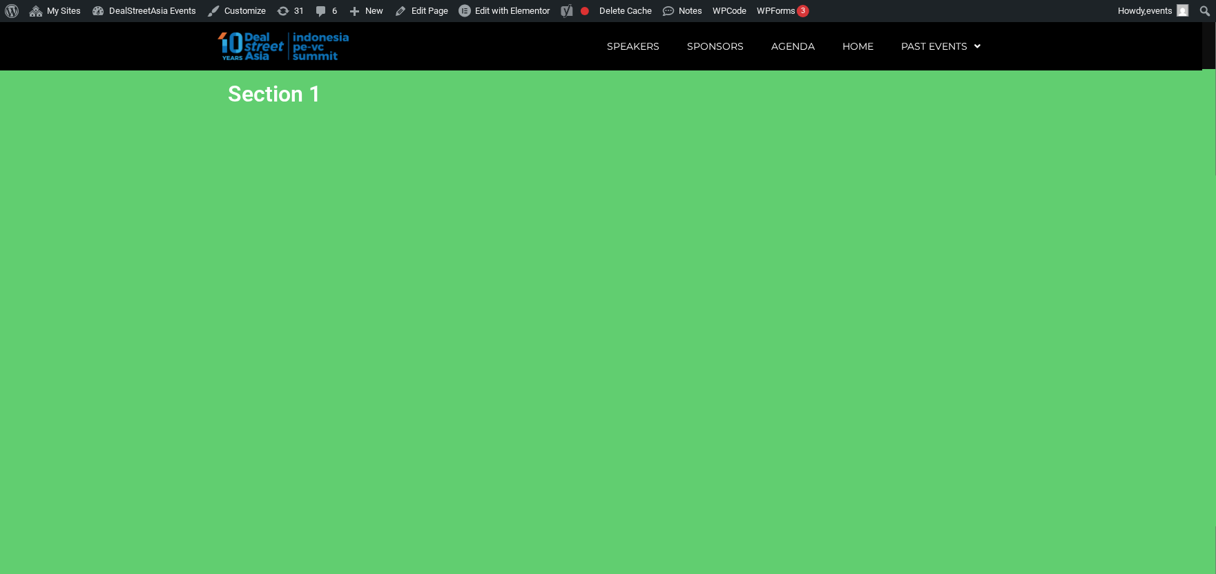
scroll to position [0, 0]
